Goal: Task Accomplishment & Management: Manage account settings

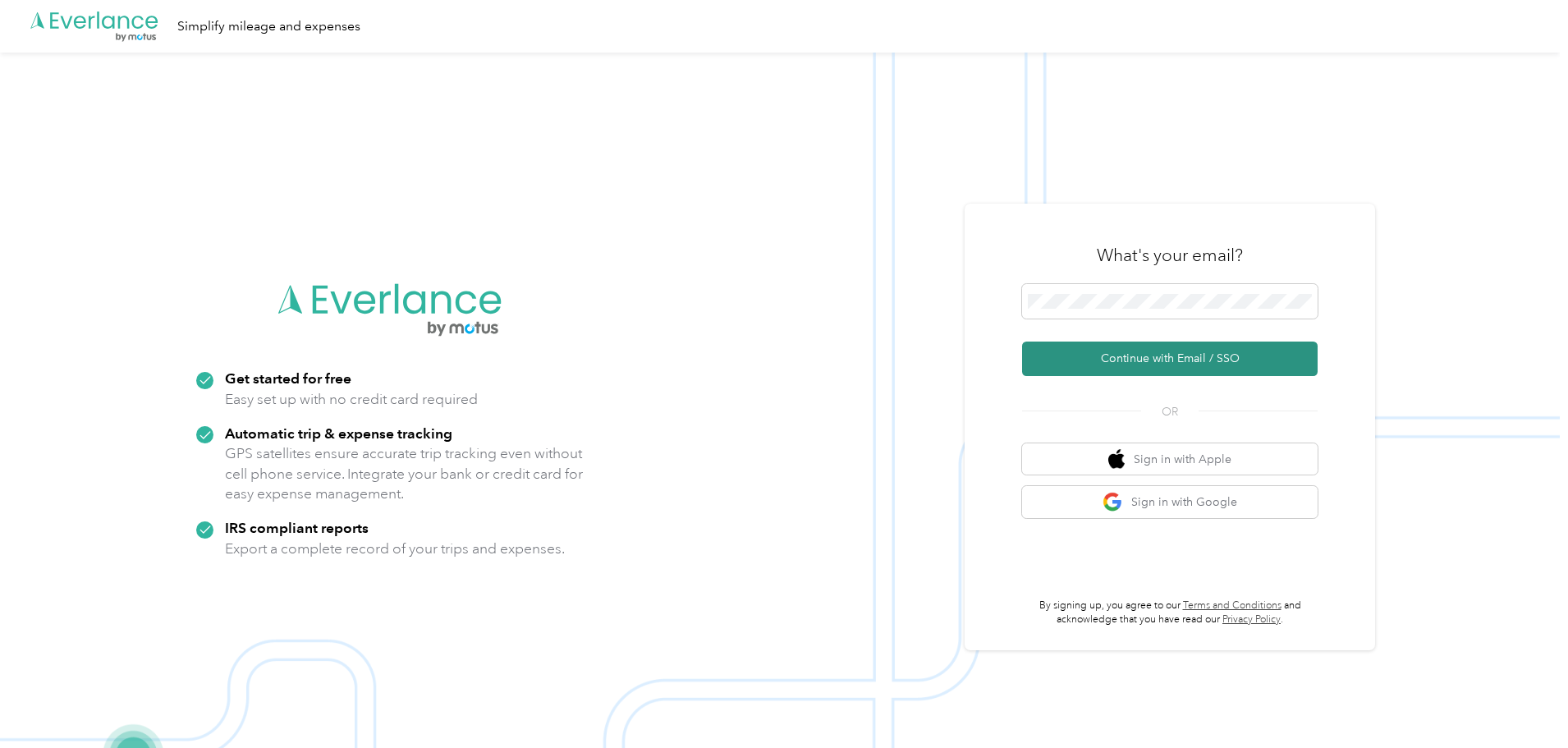
click at [1138, 353] on button "Continue with Email / SSO" at bounding box center [1170, 358] width 296 height 35
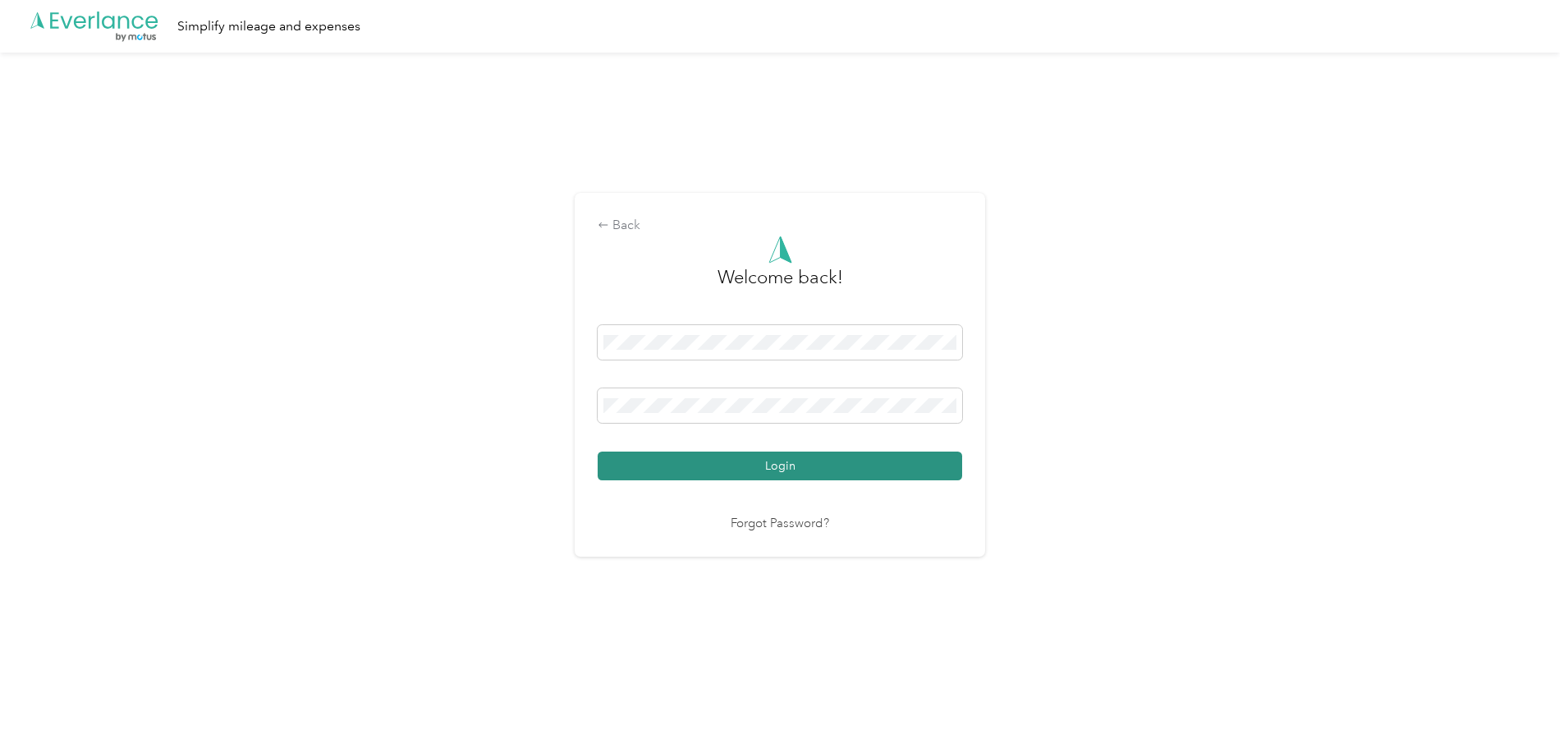
click at [817, 473] on button "Login" at bounding box center [780, 466] width 364 height 28
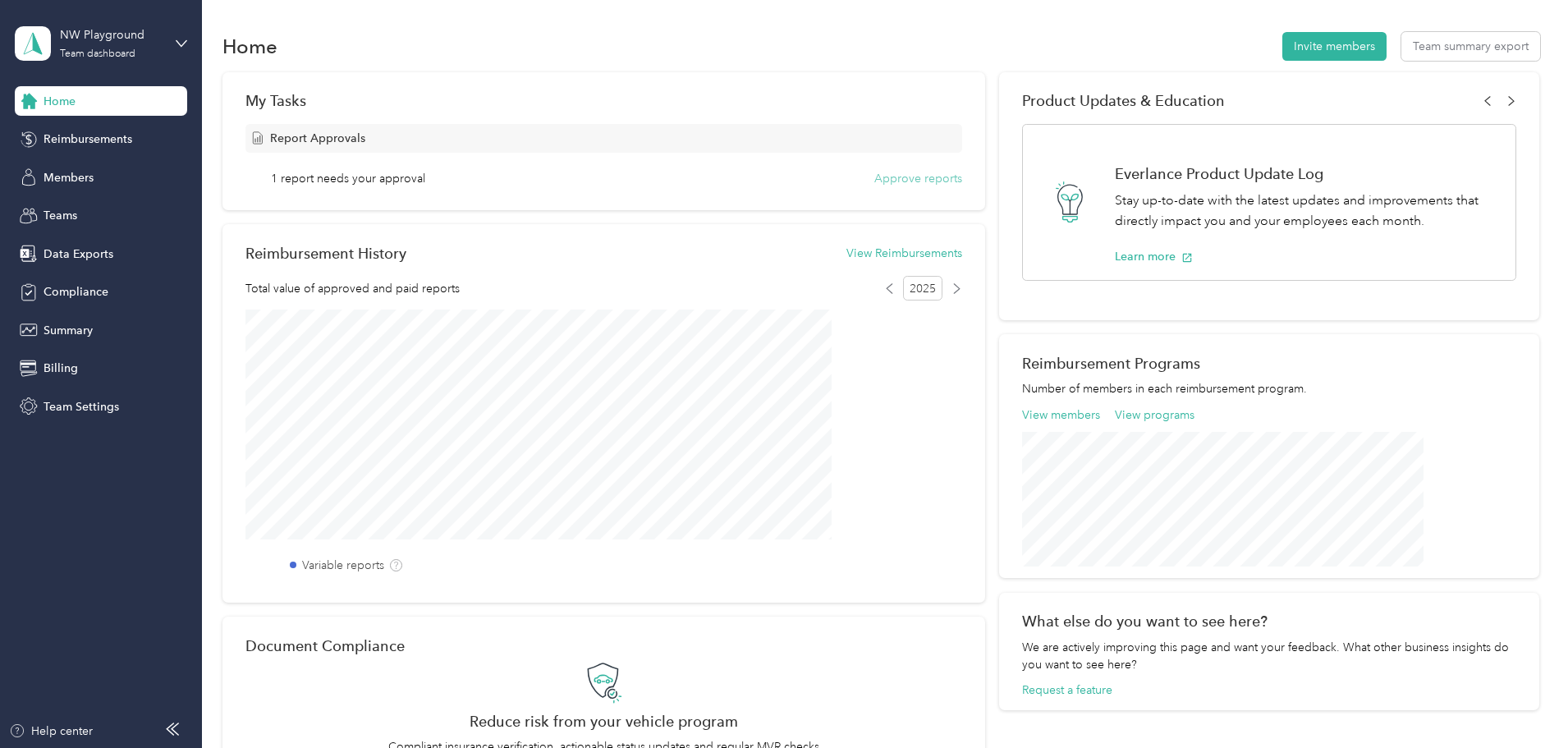
click at [874, 179] on button "Approve reports" at bounding box center [918, 178] width 88 height 17
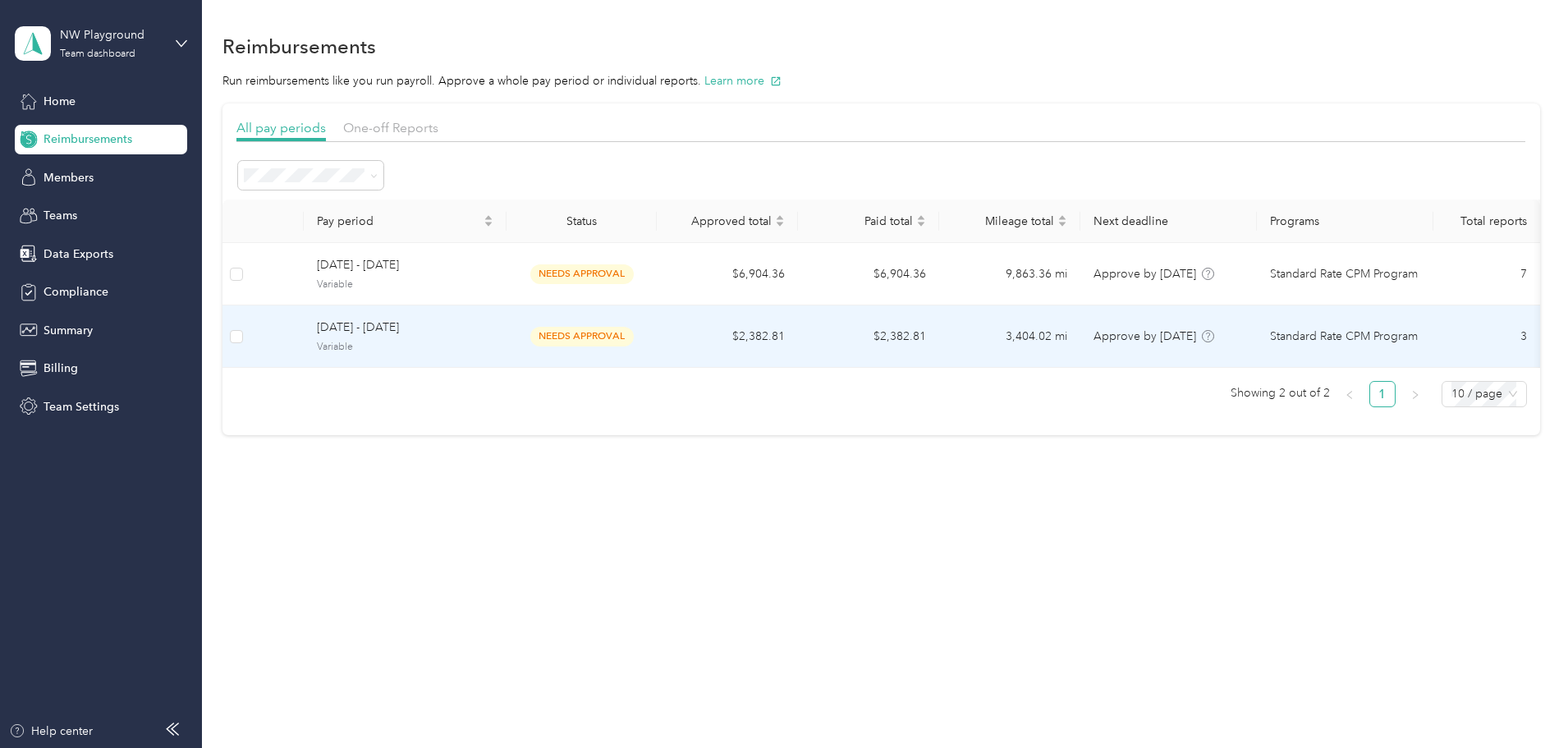
click at [486, 323] on span "[DATE] - [DATE]" at bounding box center [405, 327] width 176 height 18
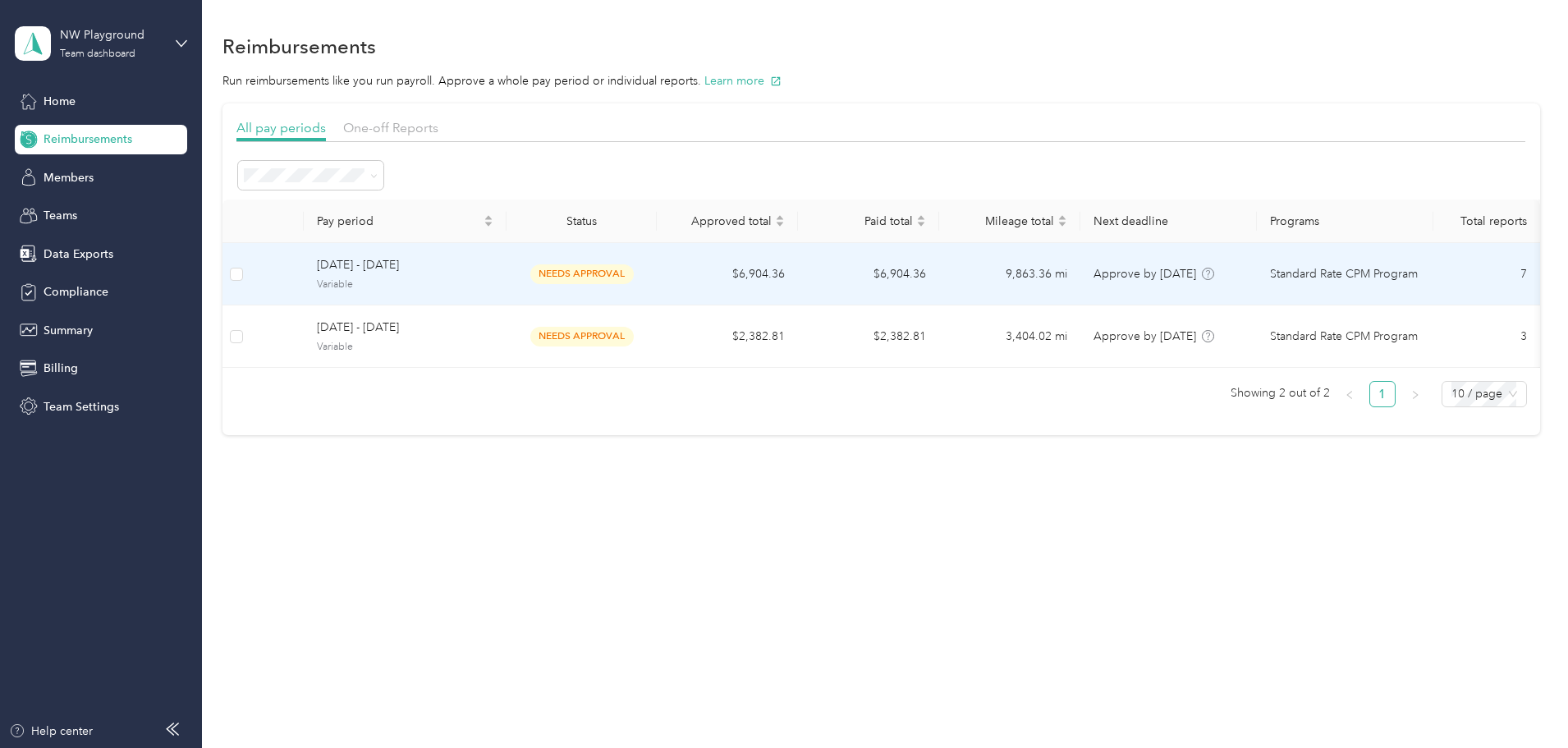
click at [460, 272] on span "[DATE] - [DATE]" at bounding box center [405, 265] width 176 height 18
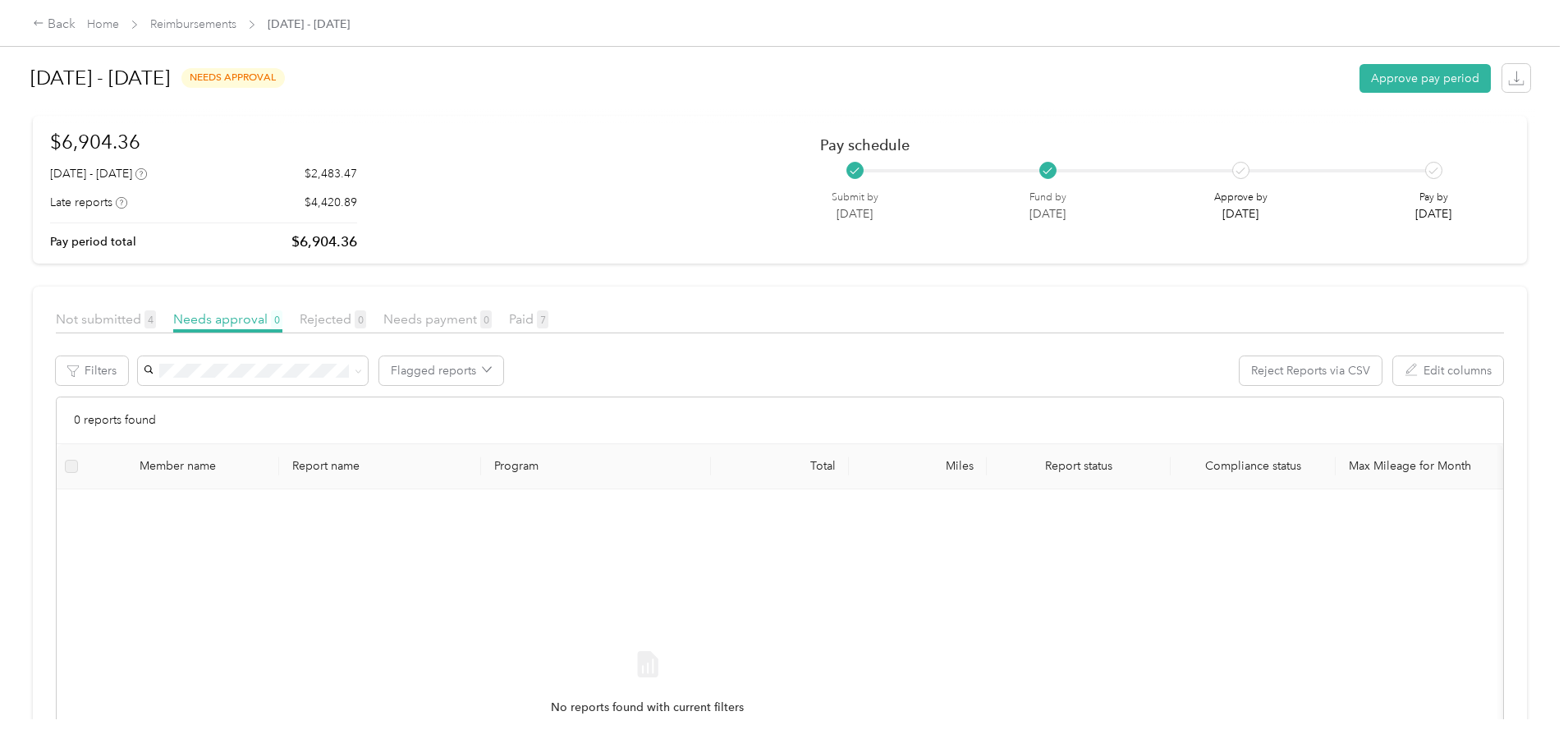
scroll to position [20, 0]
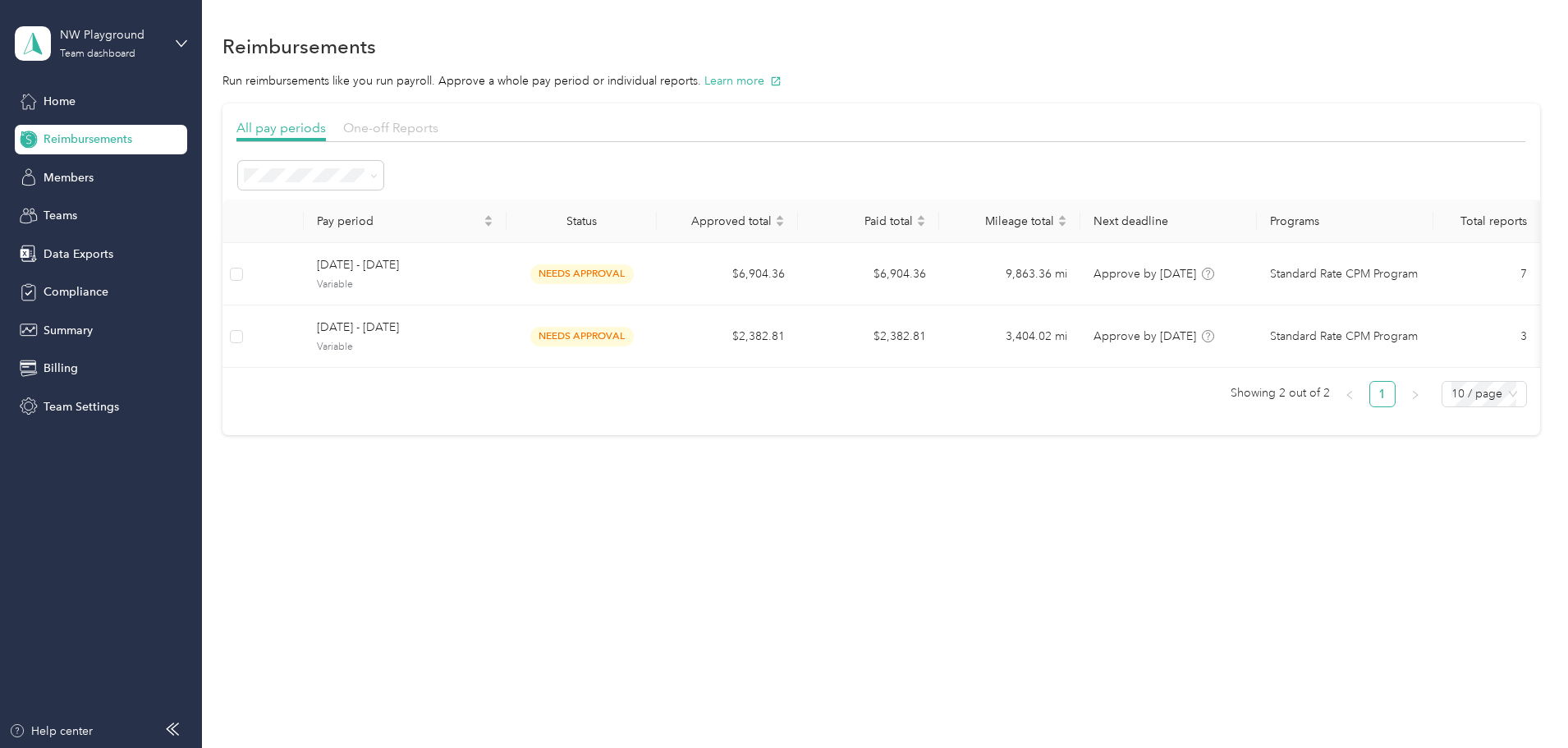
click at [439, 135] on span "One-off Reports" at bounding box center [390, 128] width 95 height 16
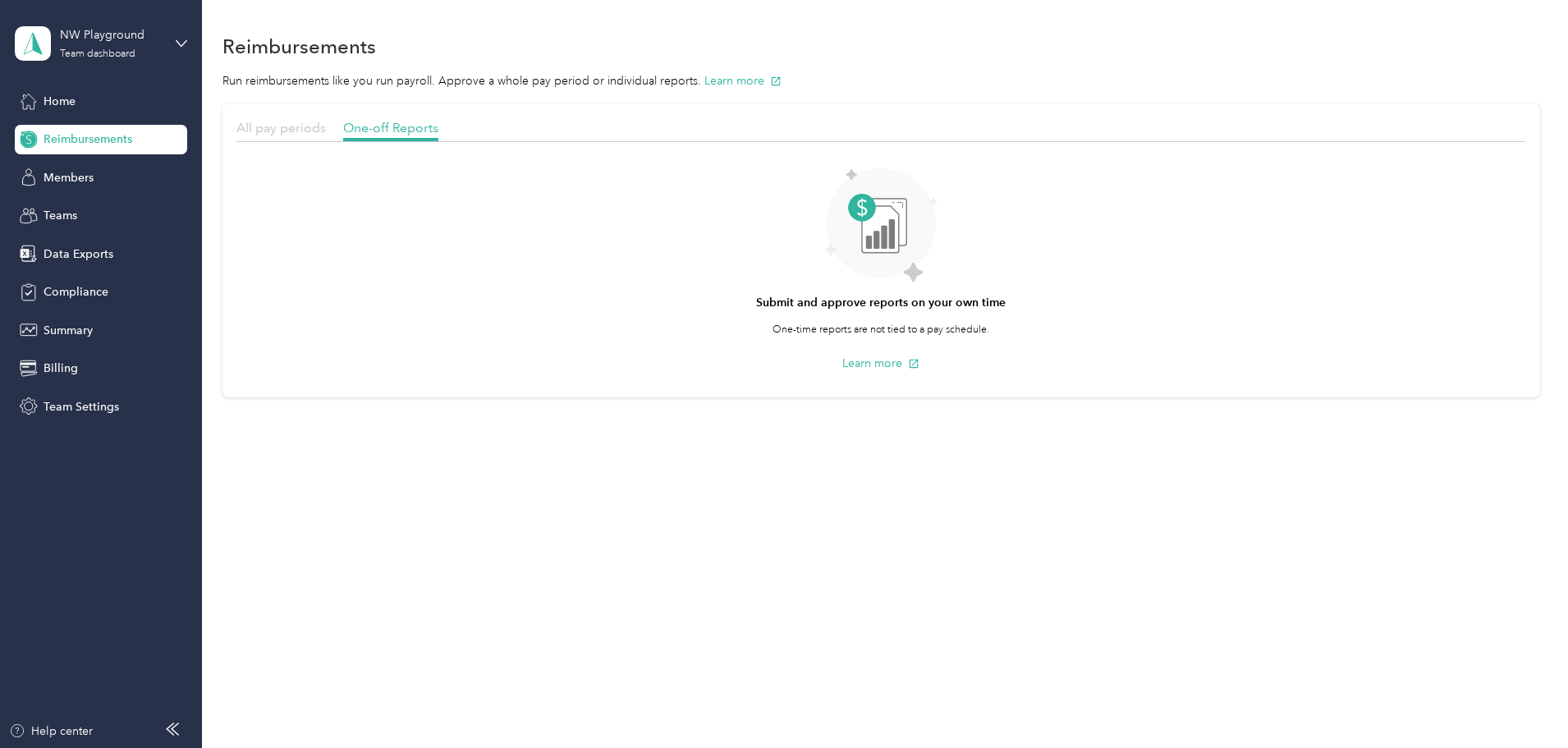
click at [326, 129] on span "All pay periods" at bounding box center [281, 128] width 89 height 16
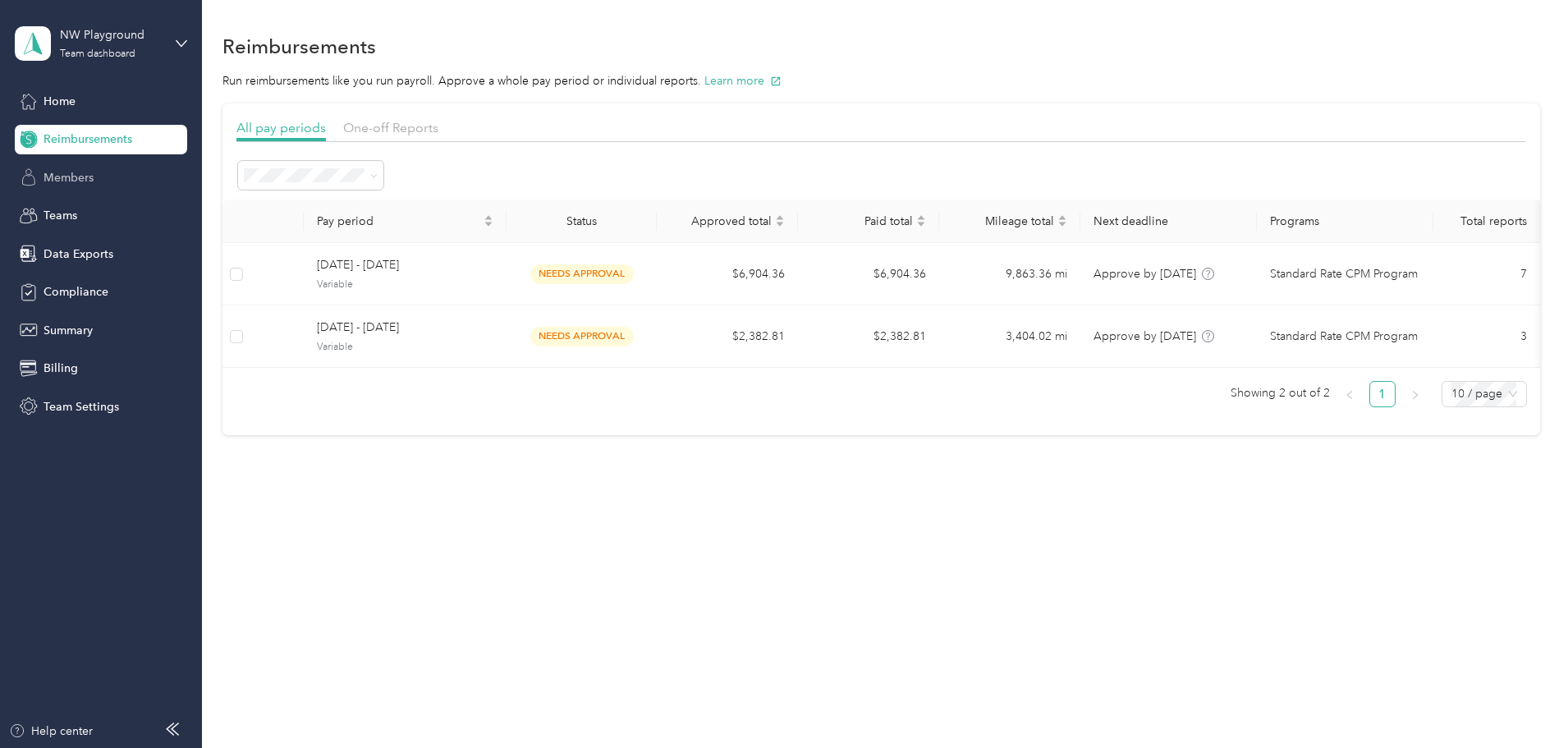
click at [67, 174] on span "Members" at bounding box center [68, 177] width 50 height 17
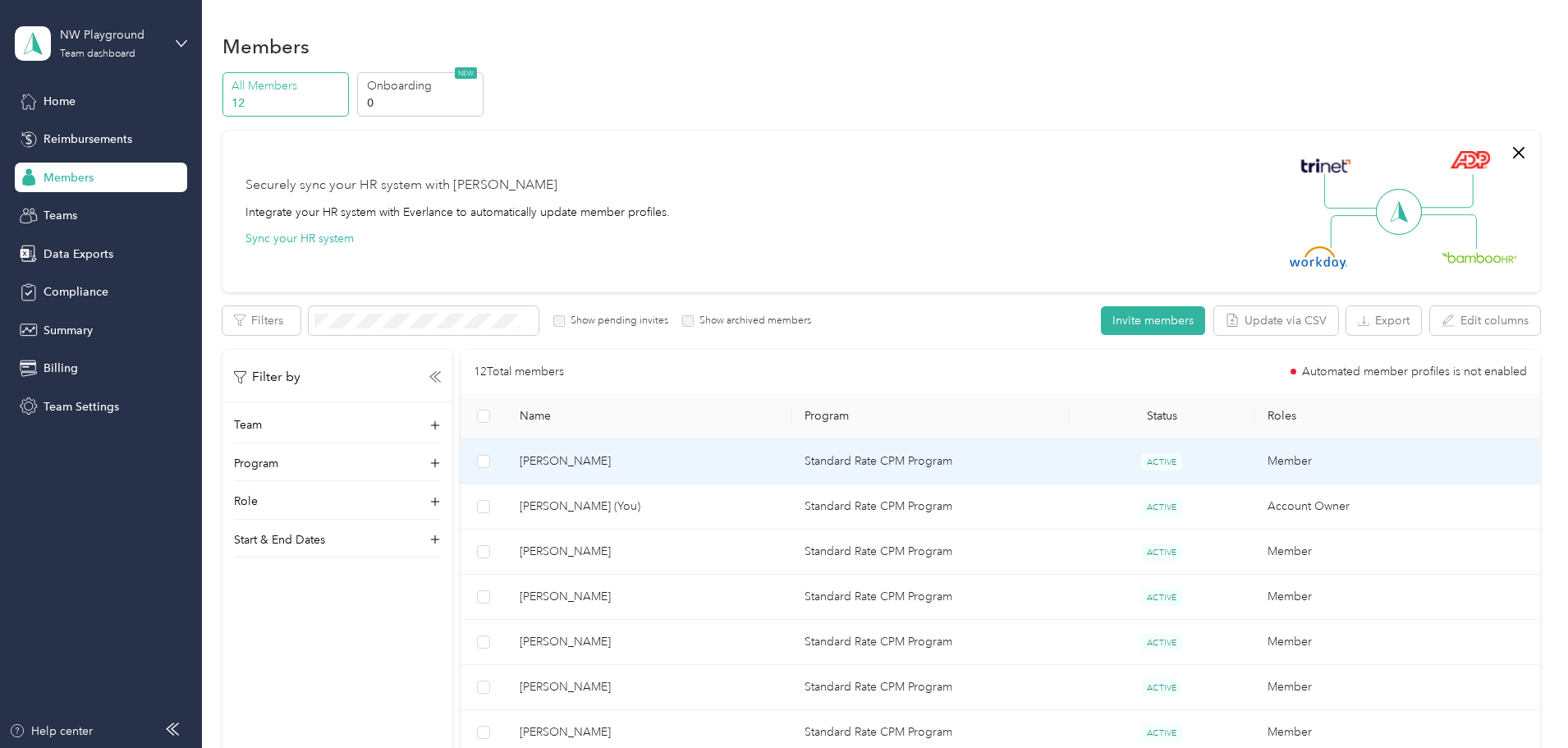
click at [669, 465] on span "[PERSON_NAME]" at bounding box center [648, 462] width 259 height 18
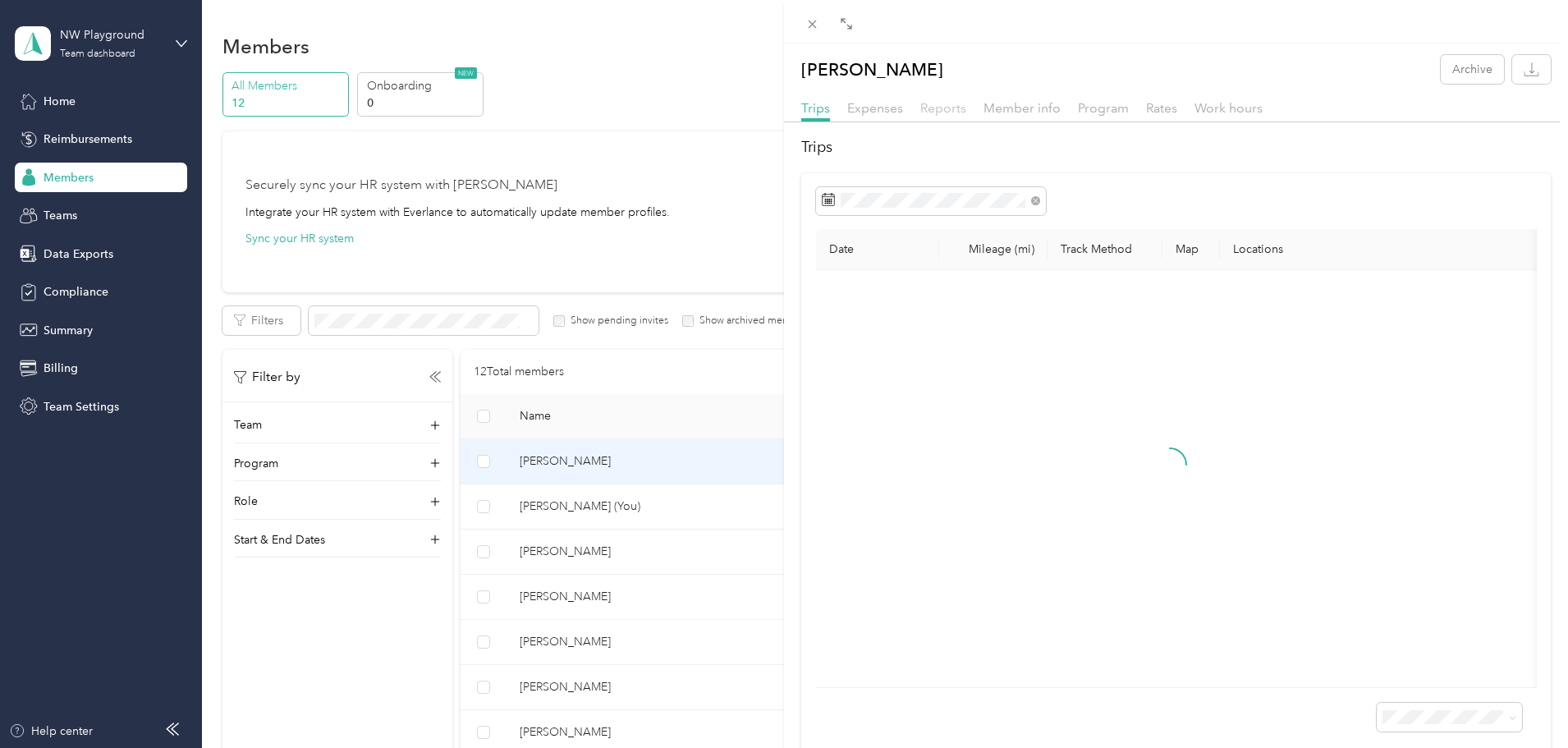
click at [943, 112] on span "Reports" at bounding box center [943, 108] width 46 height 16
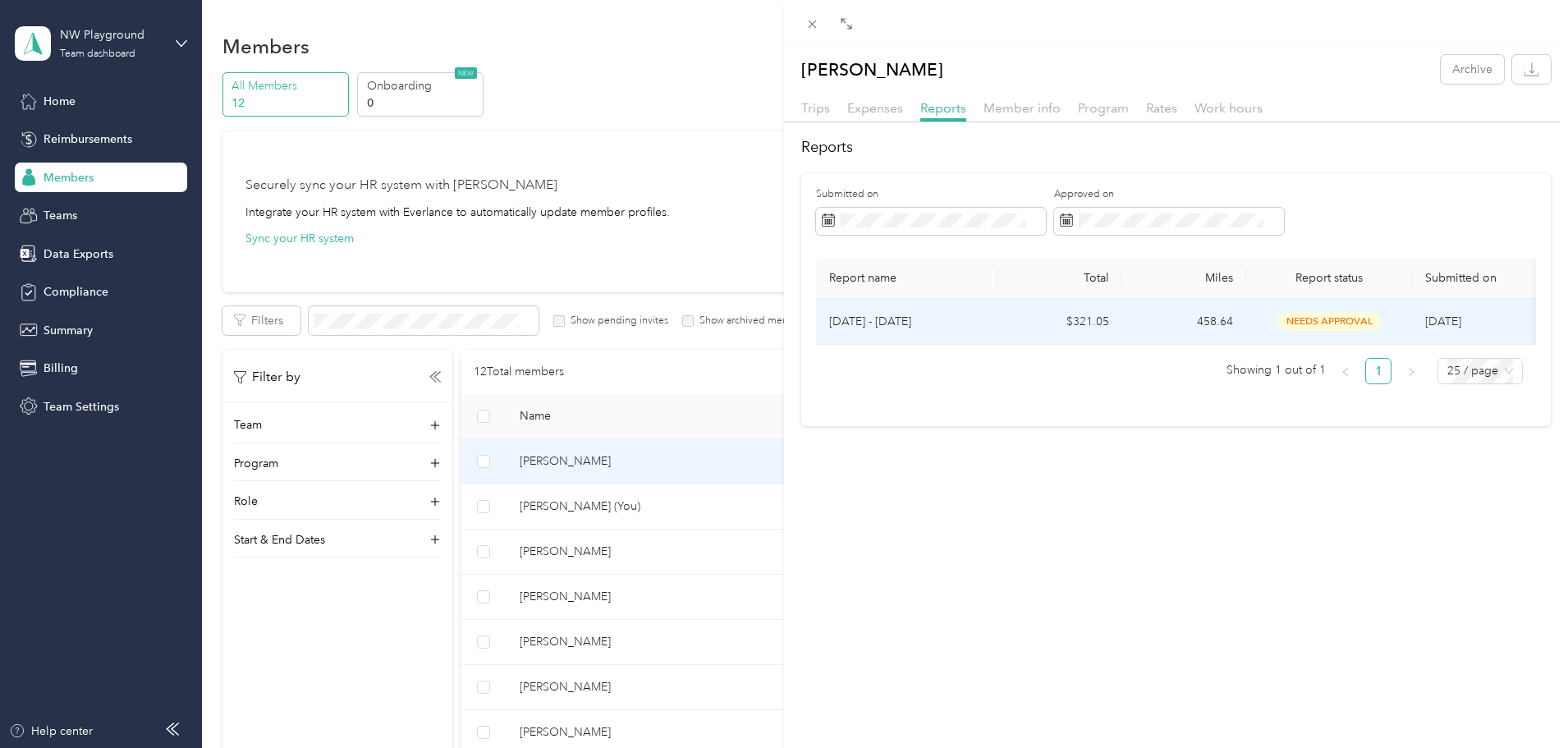
click at [1331, 318] on span "needs approval" at bounding box center [1329, 321] width 104 height 19
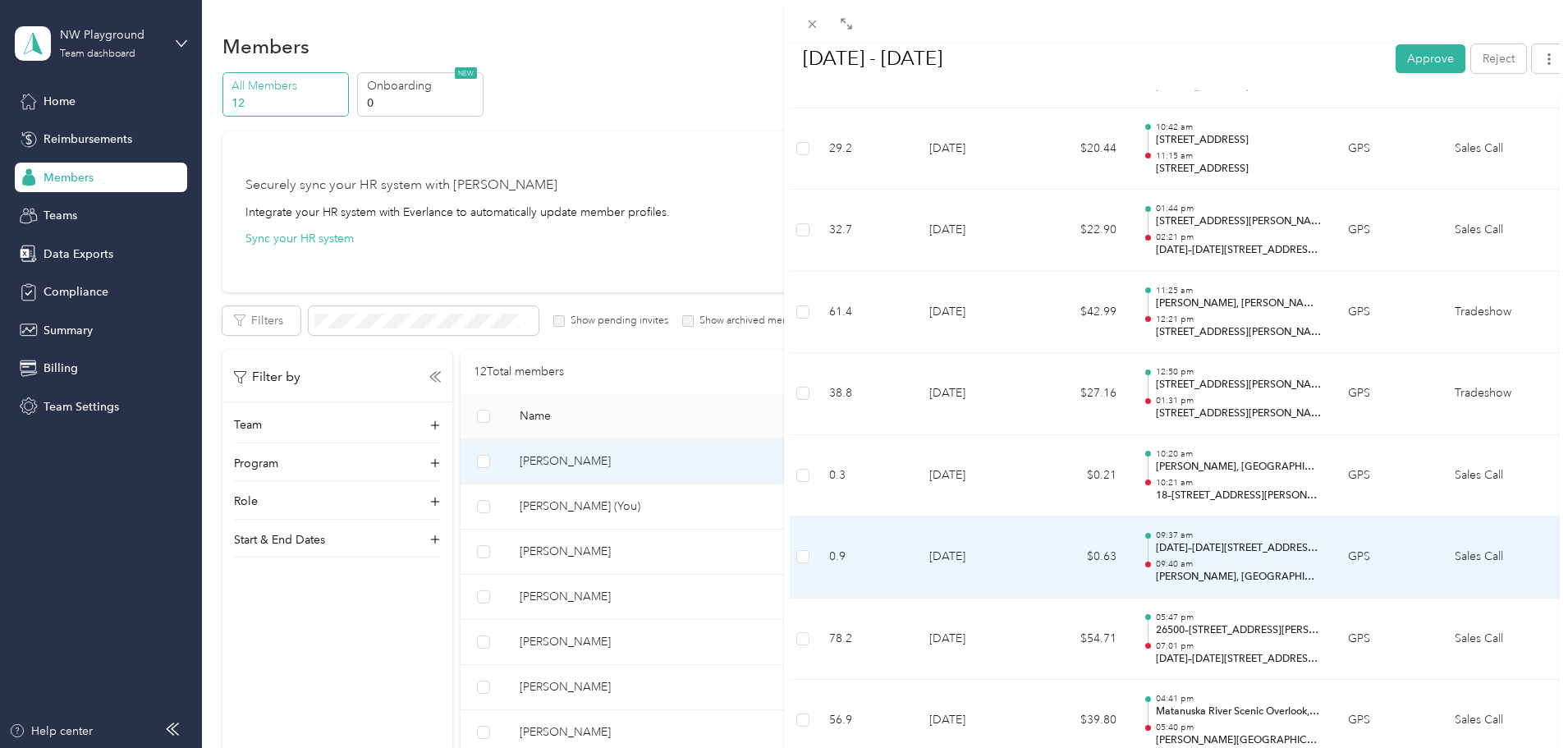
scroll to position [903, 0]
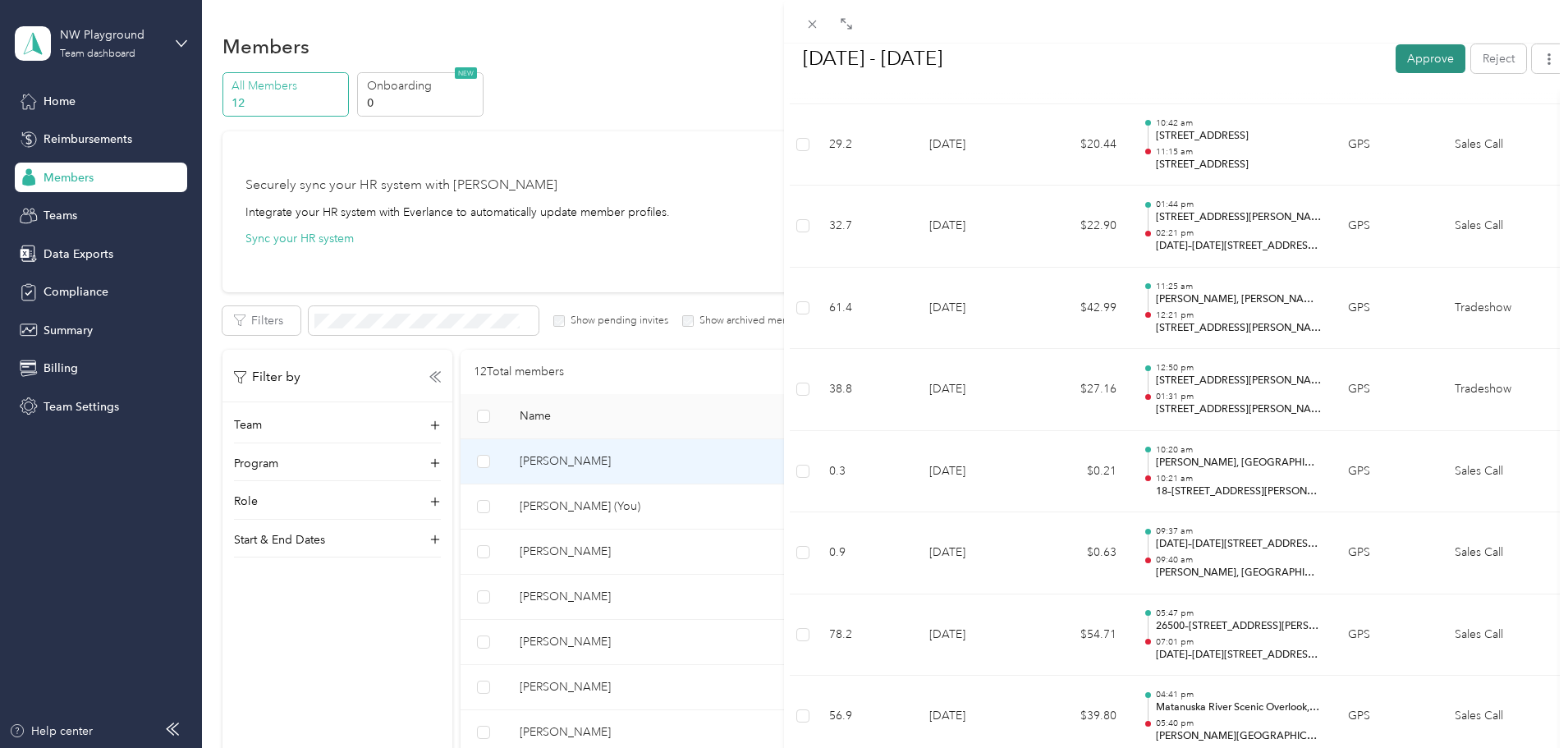
click at [1413, 51] on button "Approve" at bounding box center [1430, 58] width 70 height 28
click at [1329, 55] on button "Mark as paid" at bounding box center [1332, 58] width 89 height 28
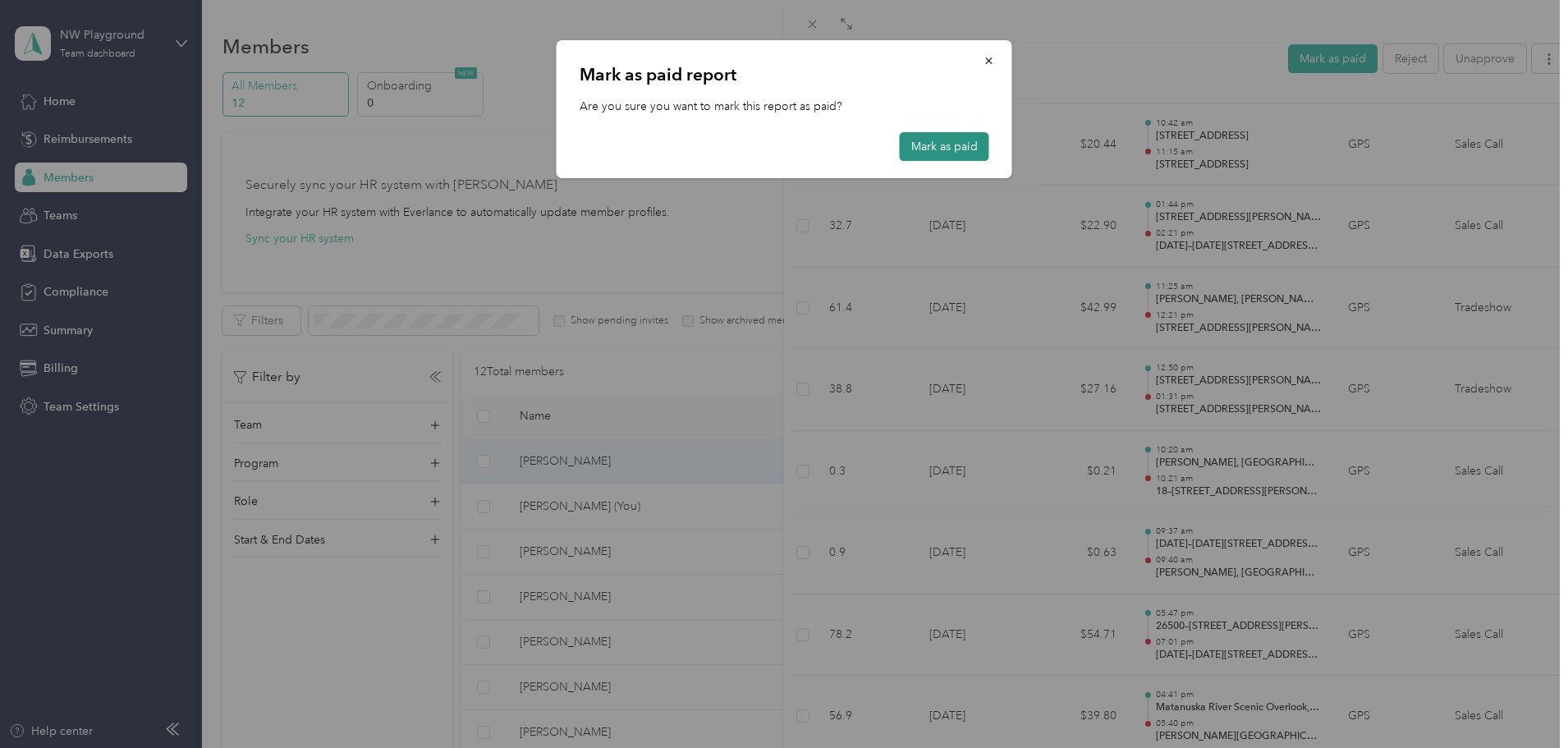
click at [951, 146] on button "Mark as paid" at bounding box center [943, 146] width 89 height 28
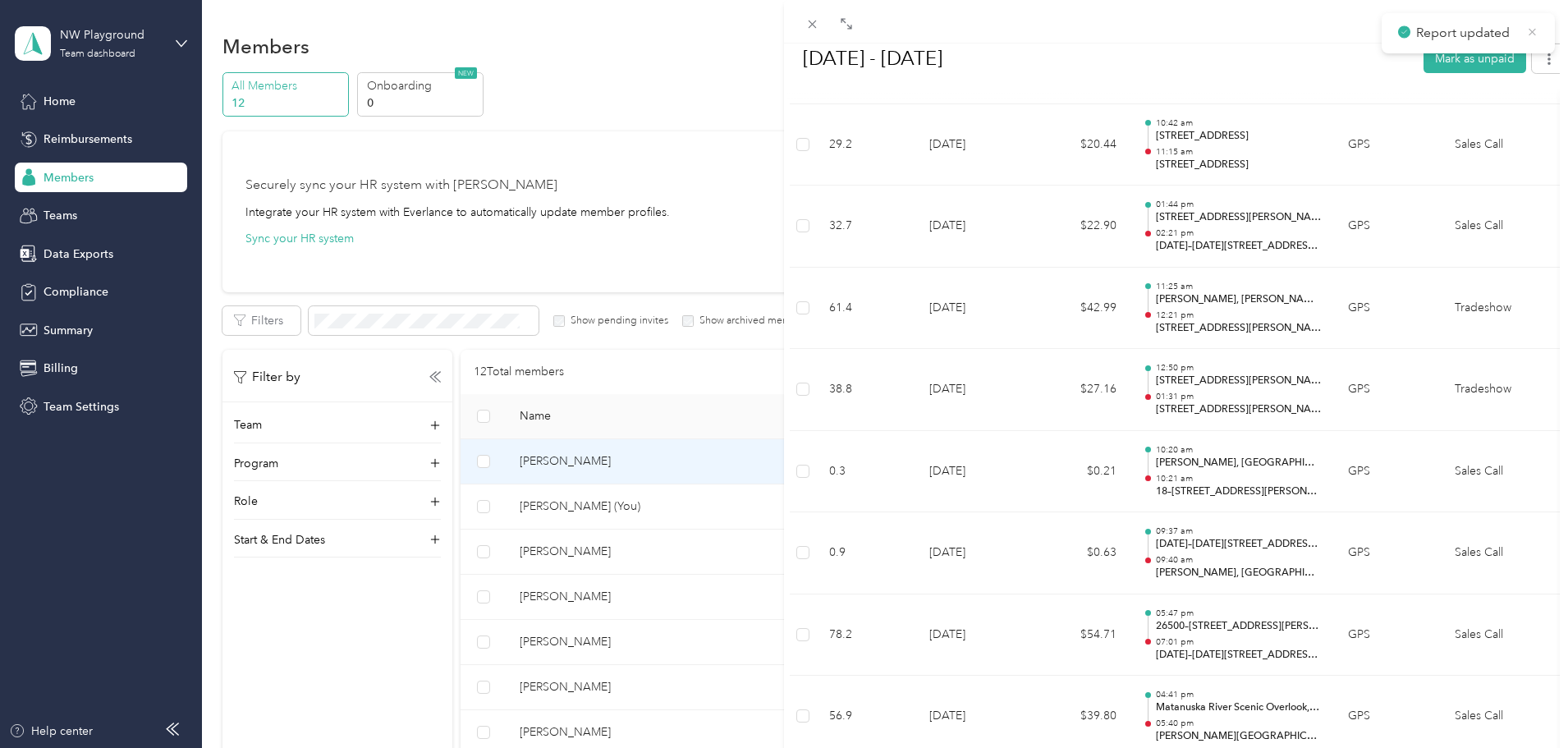
click at [1533, 38] on icon at bounding box center [1532, 32] width 12 height 15
click at [1543, 61] on icon "button" at bounding box center [1549, 58] width 12 height 12
click at [1518, 123] on div "Download" at bounding box center [1494, 118] width 97 height 17
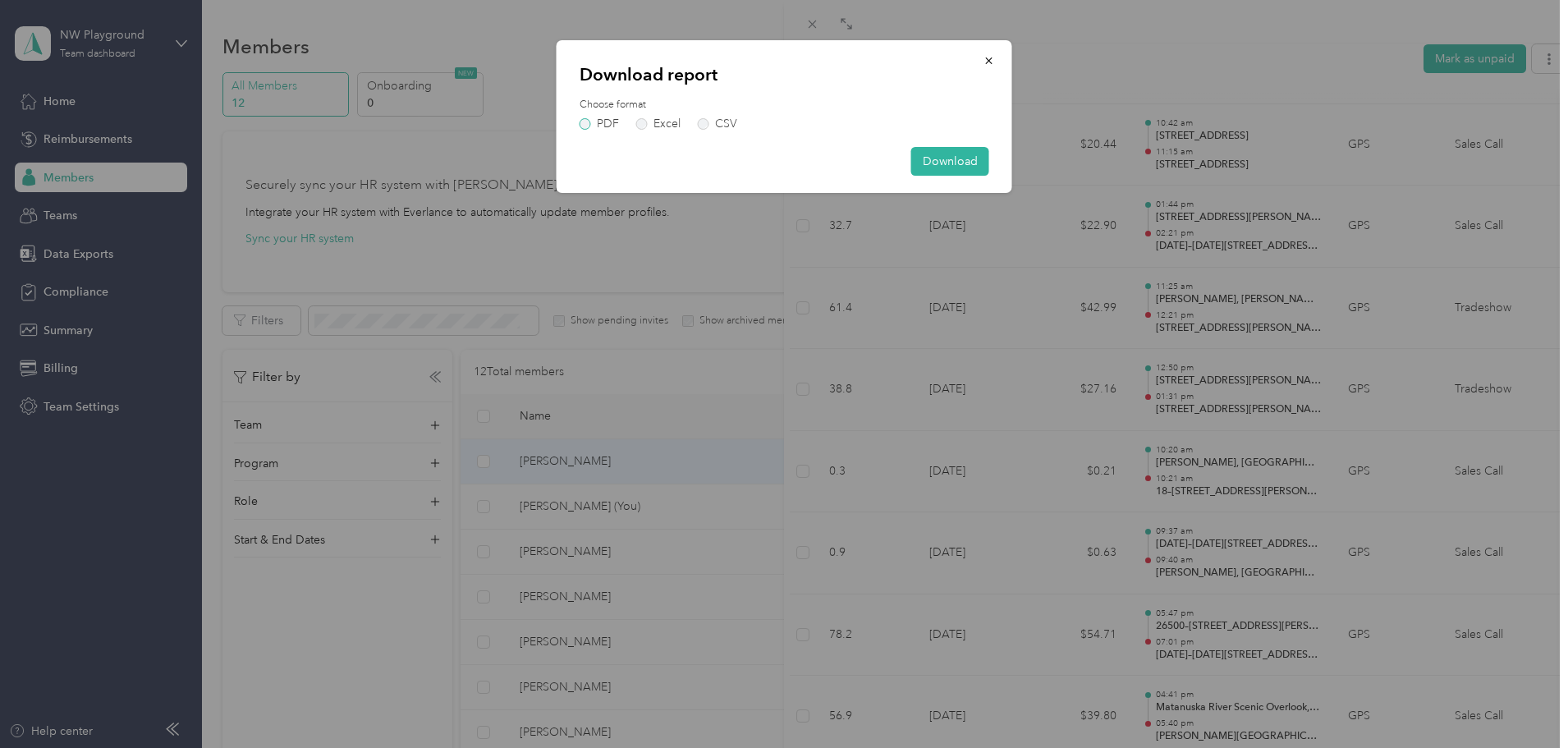
click at [590, 121] on label "PDF" at bounding box center [599, 123] width 39 height 12
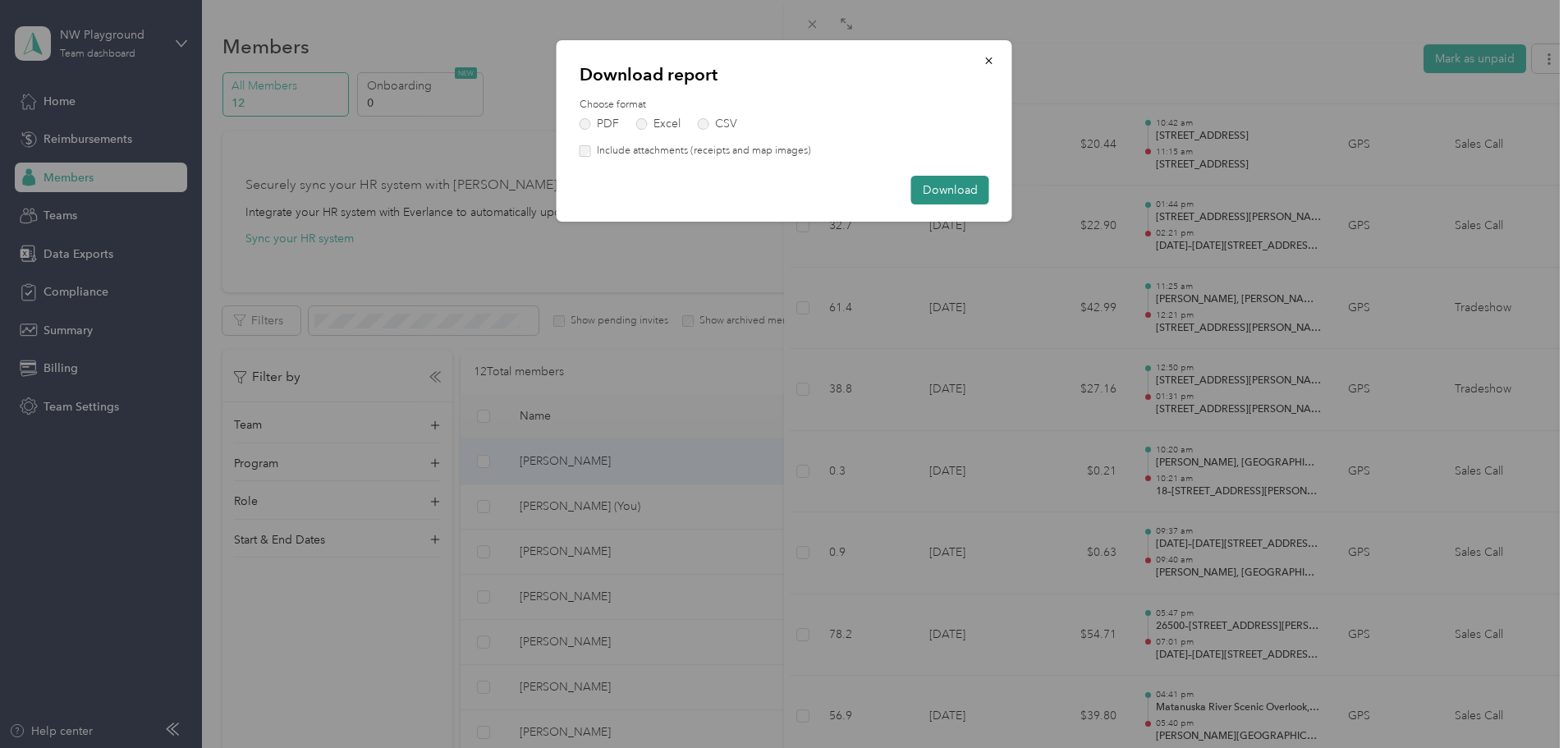
click at [963, 190] on button "Download" at bounding box center [950, 190] width 78 height 28
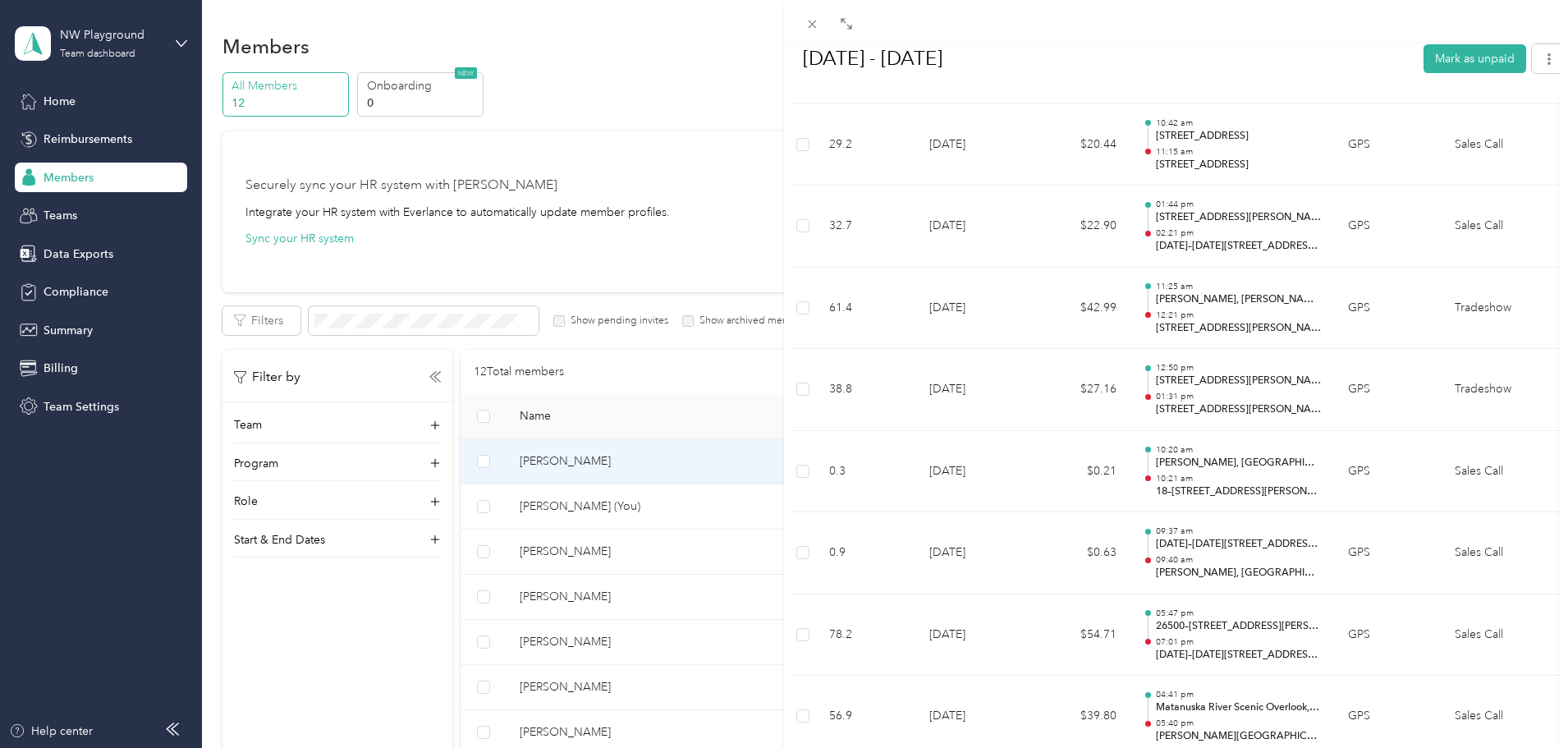
click at [68, 173] on div "BACK [PERSON_NAME] Reports [DATE] - [DATE] [DATE] - [DATE] Mark as unpaid Paid …" at bounding box center [784, 374] width 1568 height 748
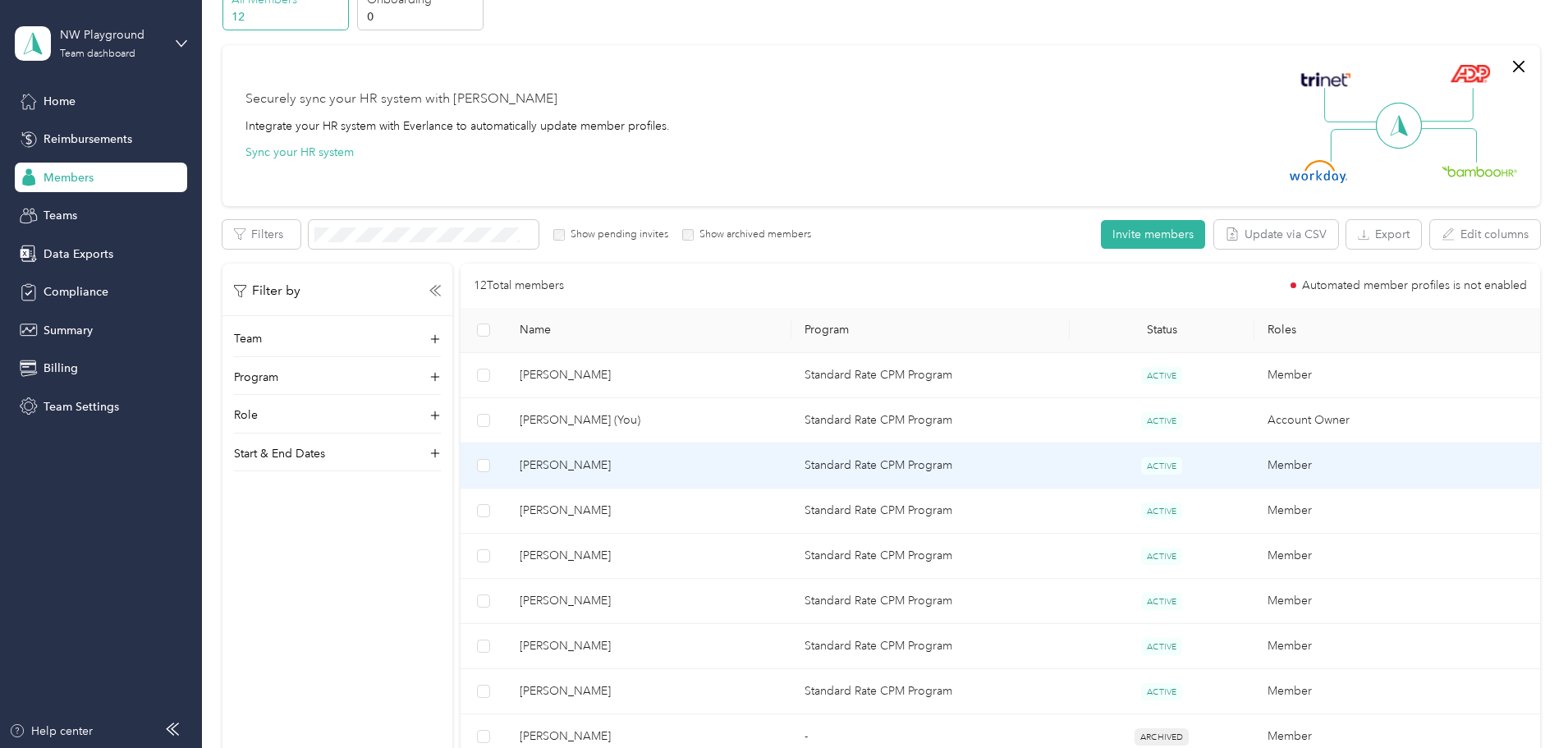
scroll to position [103, 0]
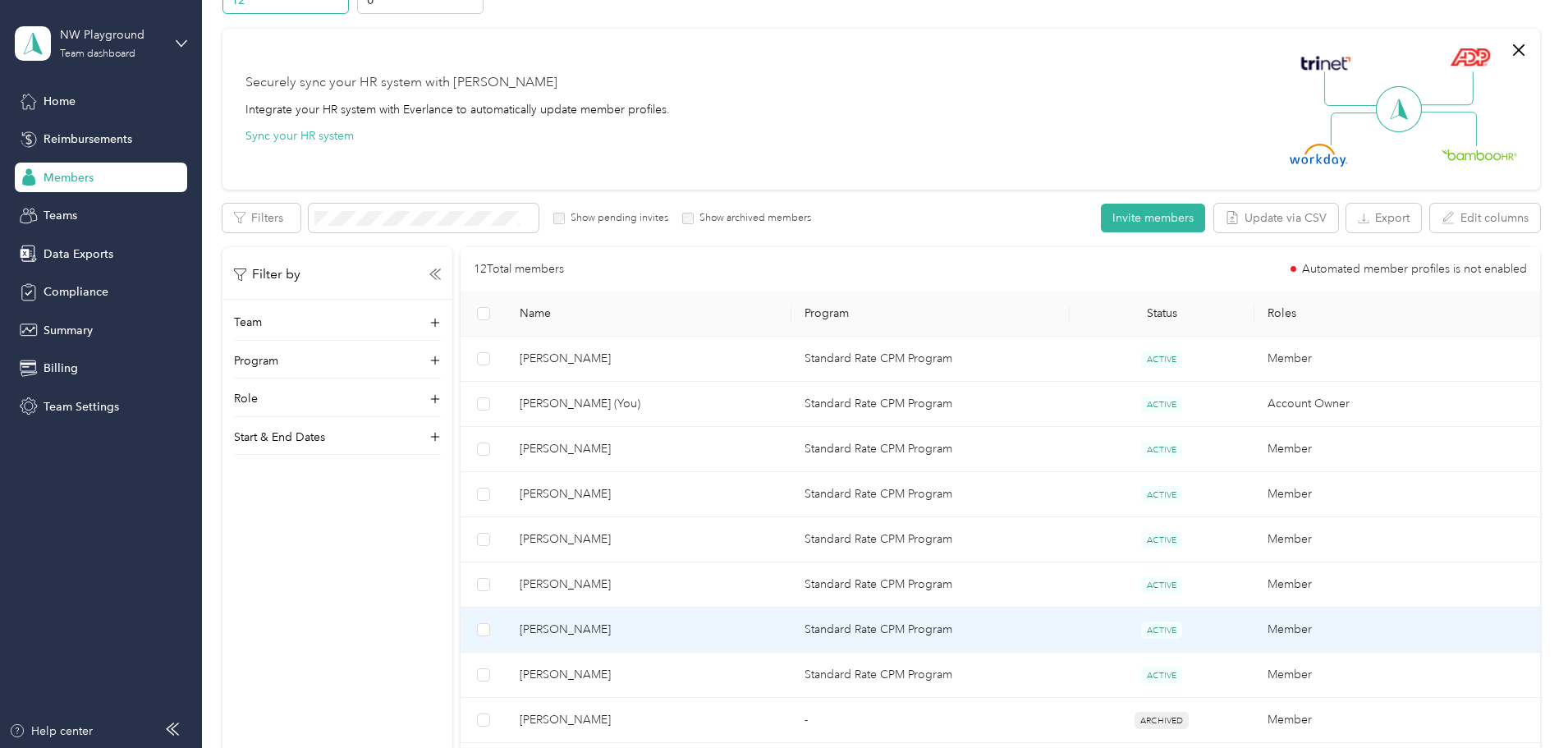
click at [687, 635] on span "[PERSON_NAME]" at bounding box center [648, 629] width 259 height 18
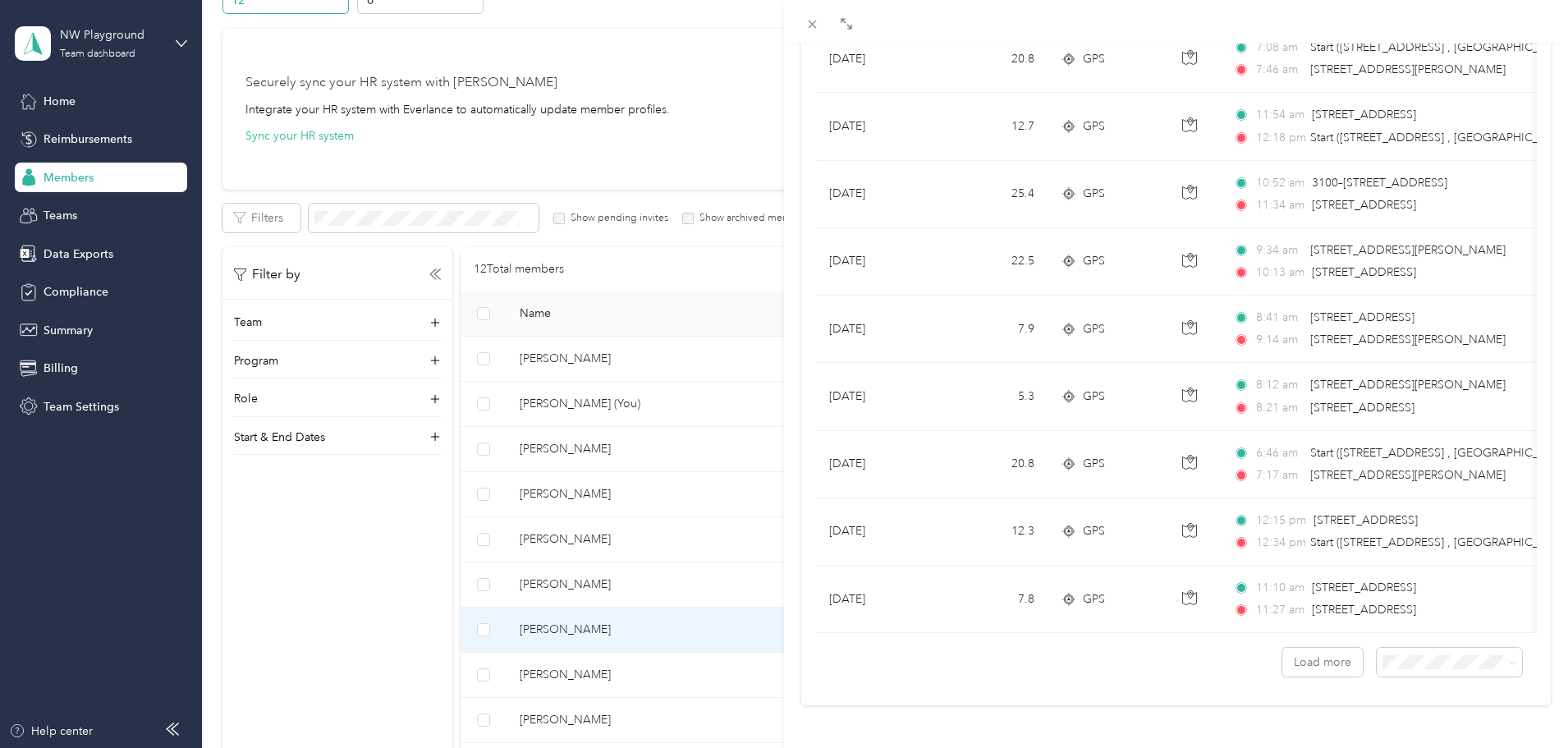
scroll to position [1350, 0]
click at [52, 99] on div "[PERSON_NAME] Archive Trips Expenses Reports Member info Program Rates Work hou…" at bounding box center [784, 374] width 1568 height 748
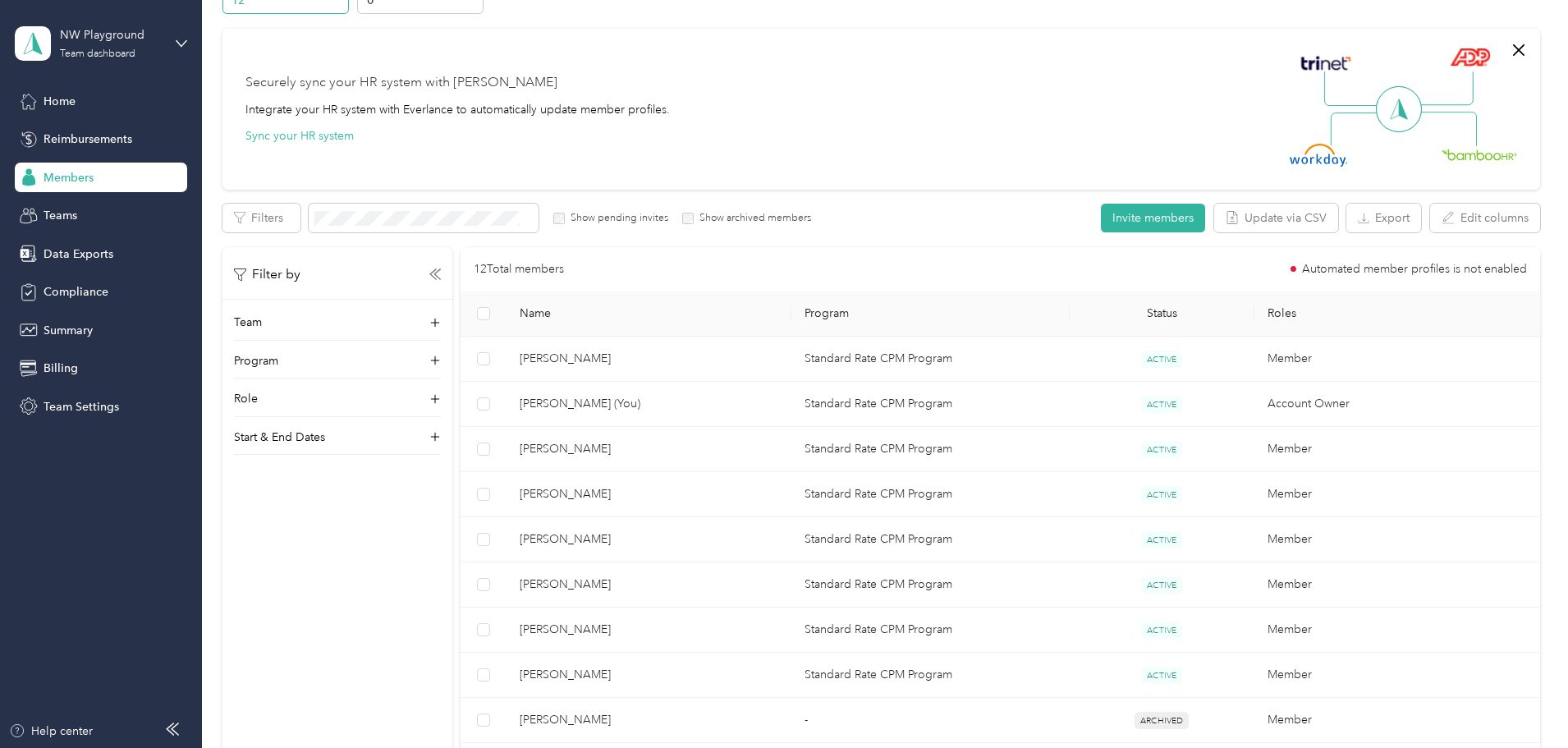
scroll to position [80, 0]
click at [74, 106] on div "Home" at bounding box center [101, 100] width 173 height 29
